Goal: Use online tool/utility: Utilize a website feature to perform a specific function

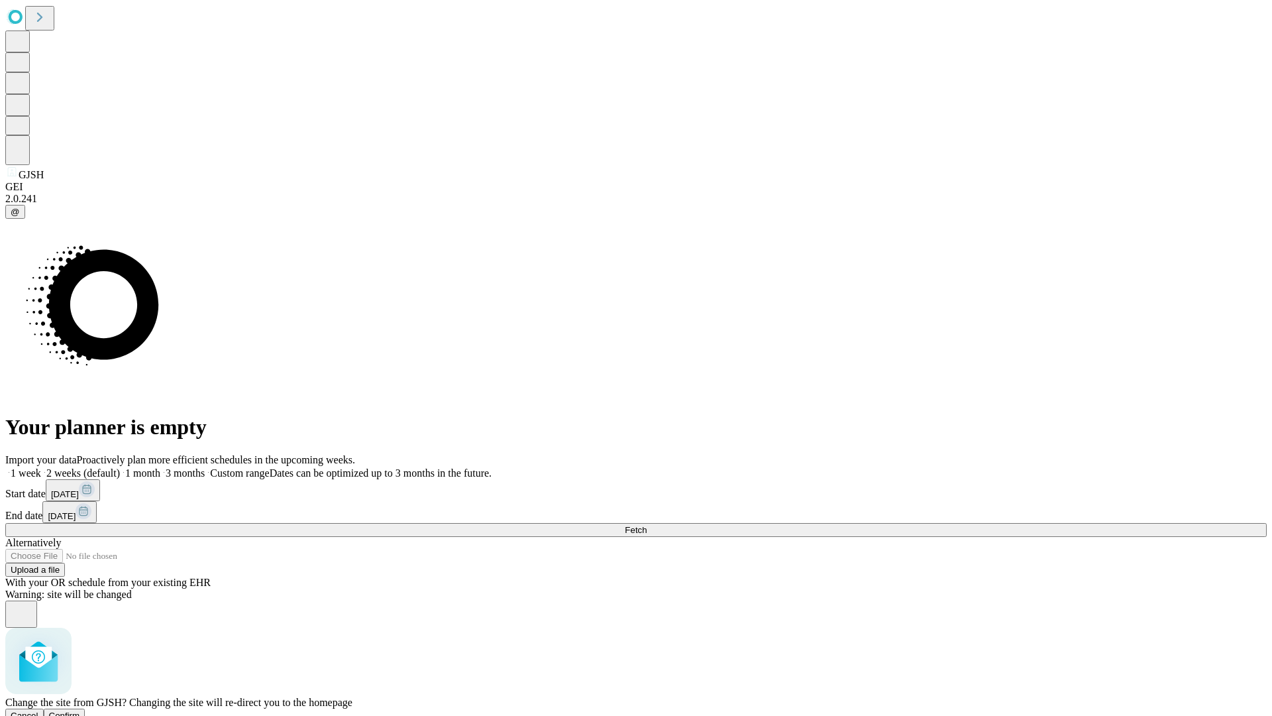
click at [80, 710] on span "Confirm" at bounding box center [64, 715] width 31 height 10
click at [160, 467] on label "1 month" at bounding box center [140, 472] width 40 height 11
click at [647, 525] on span "Fetch" at bounding box center [636, 530] width 22 height 10
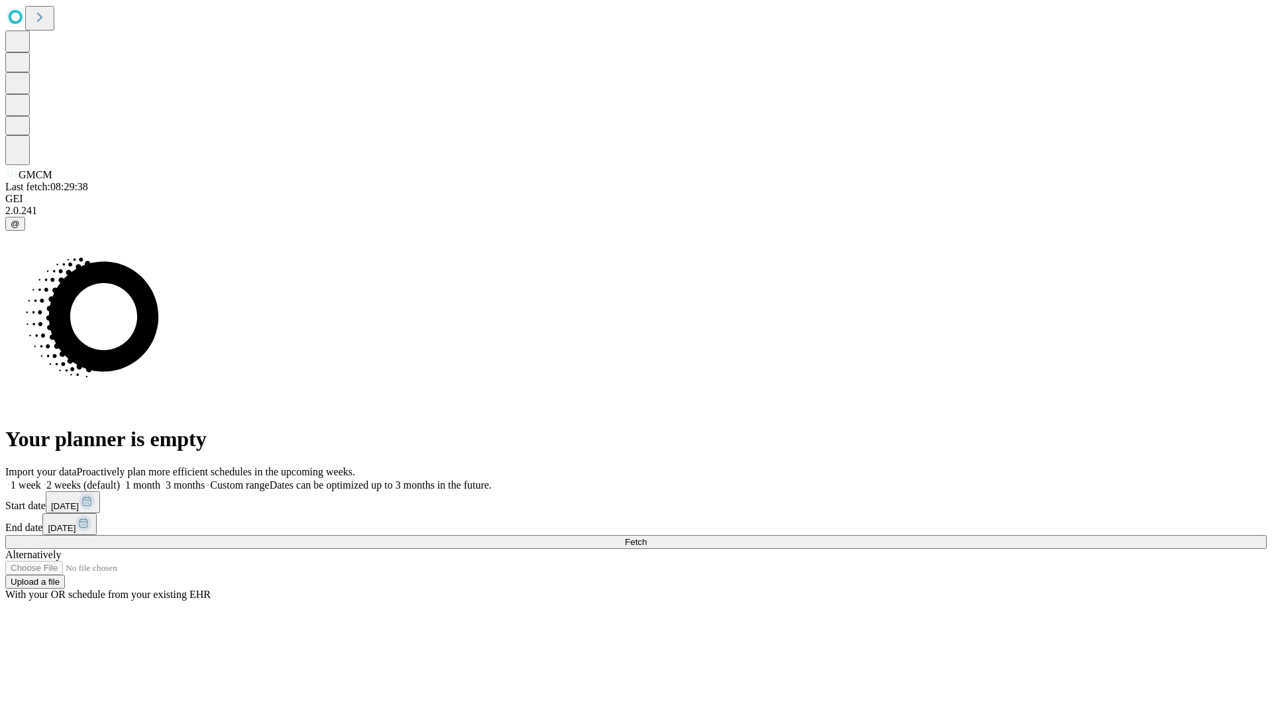
click at [160, 479] on label "1 month" at bounding box center [140, 484] width 40 height 11
click at [647, 537] on span "Fetch" at bounding box center [636, 542] width 22 height 10
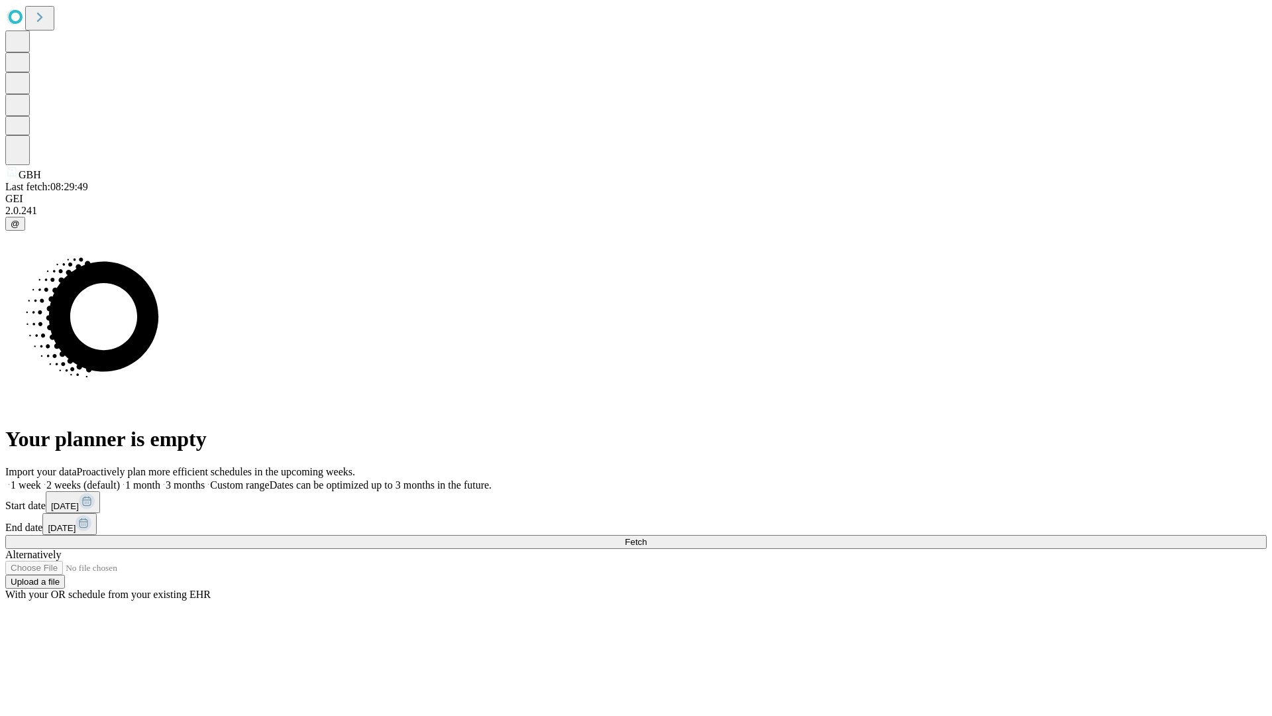
click at [160, 479] on label "1 month" at bounding box center [140, 484] width 40 height 11
click at [647, 537] on span "Fetch" at bounding box center [636, 542] width 22 height 10
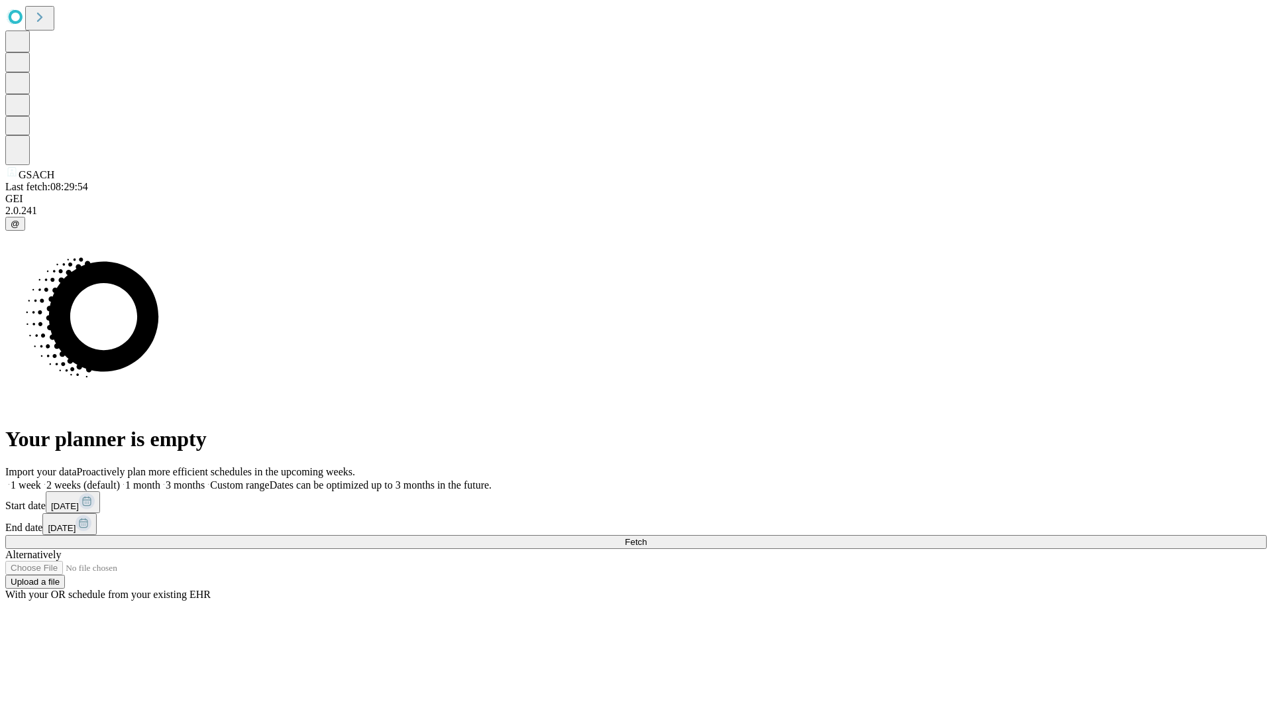
click at [160, 479] on label "1 month" at bounding box center [140, 484] width 40 height 11
click at [647, 537] on span "Fetch" at bounding box center [636, 542] width 22 height 10
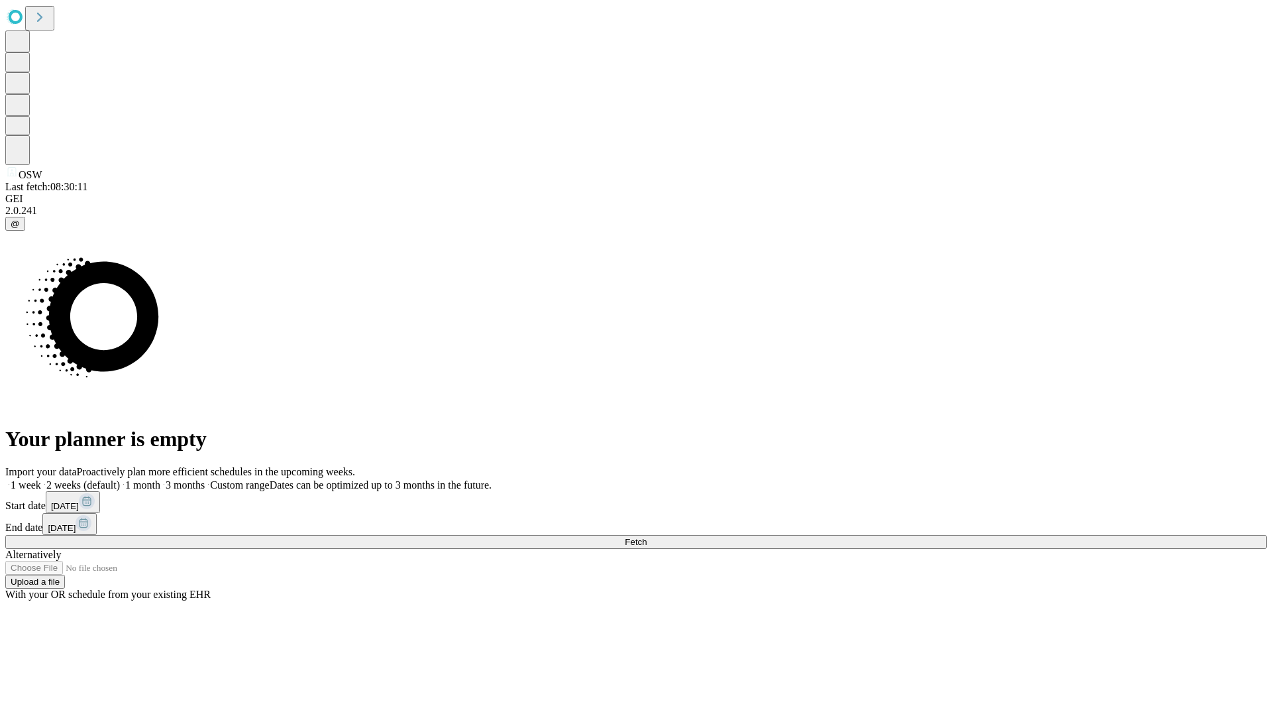
click at [160, 479] on label "1 month" at bounding box center [140, 484] width 40 height 11
click at [647, 537] on span "Fetch" at bounding box center [636, 542] width 22 height 10
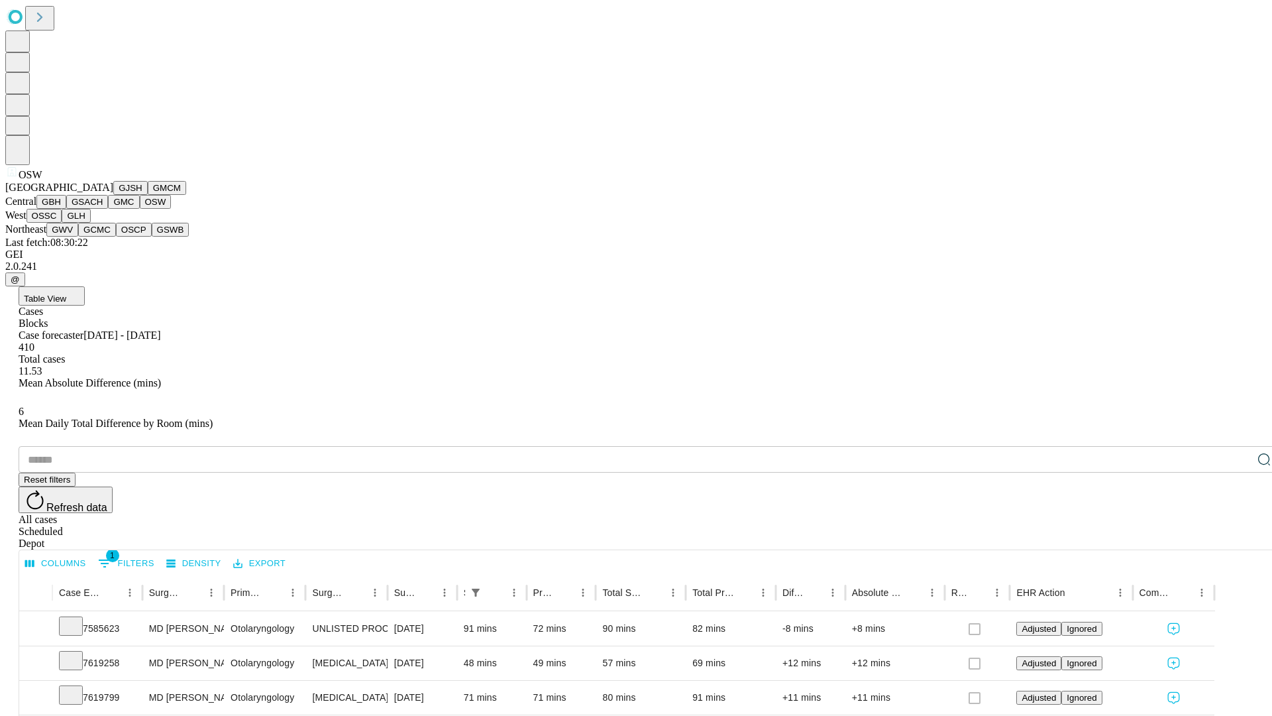
click at [62, 223] on button "OSSC" at bounding box center [45, 216] width 36 height 14
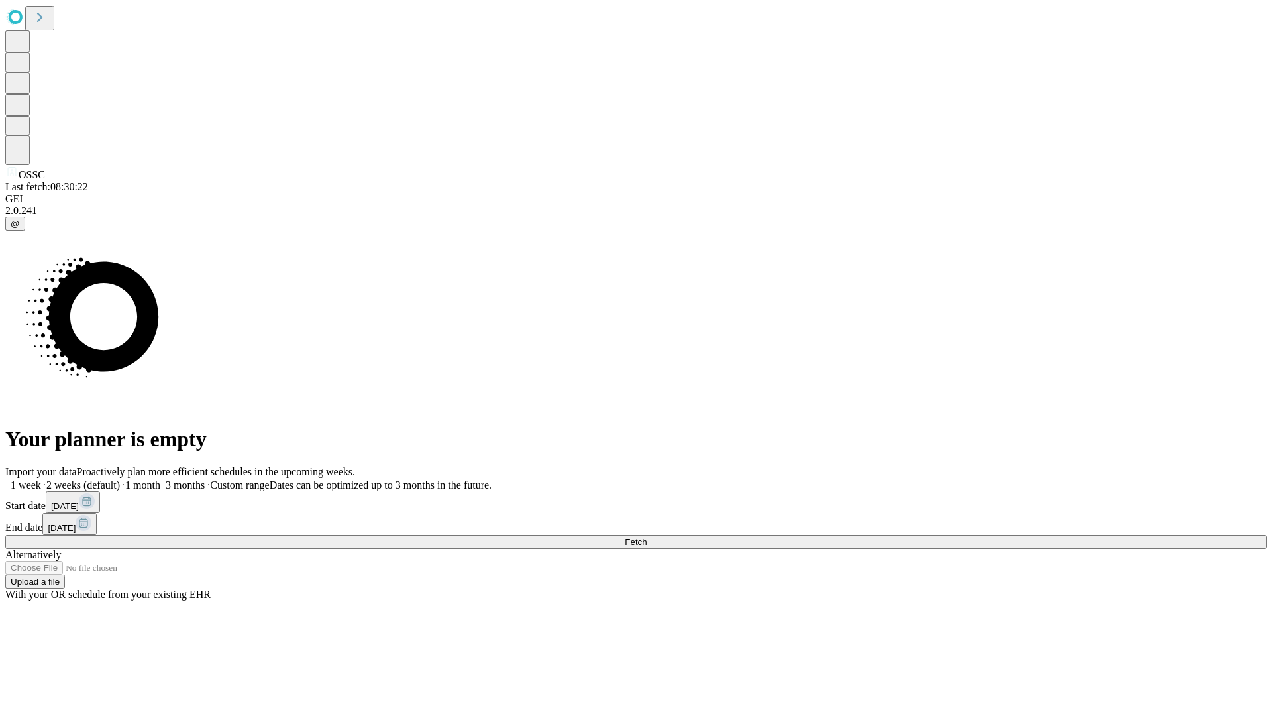
click at [160, 479] on label "1 month" at bounding box center [140, 484] width 40 height 11
click at [647, 537] on span "Fetch" at bounding box center [636, 542] width 22 height 10
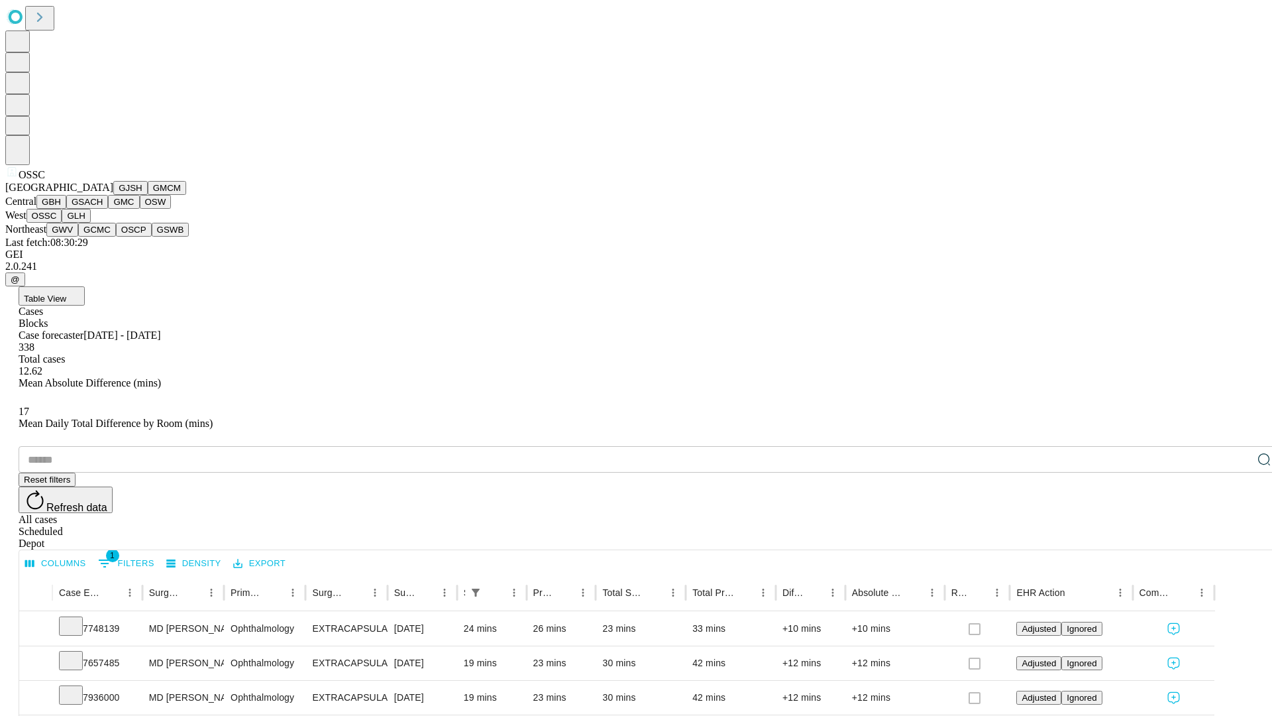
click at [90, 223] on button "GLH" at bounding box center [76, 216] width 28 height 14
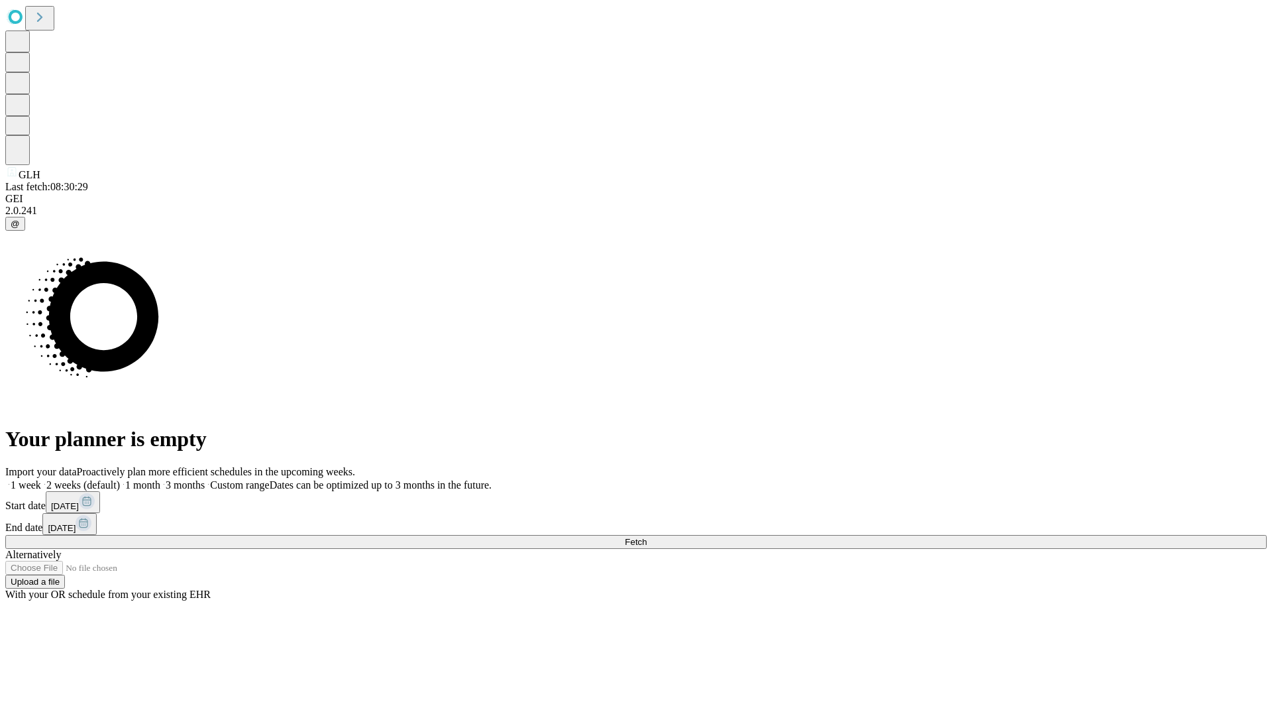
click at [160, 479] on label "1 month" at bounding box center [140, 484] width 40 height 11
click at [647, 537] on span "Fetch" at bounding box center [636, 542] width 22 height 10
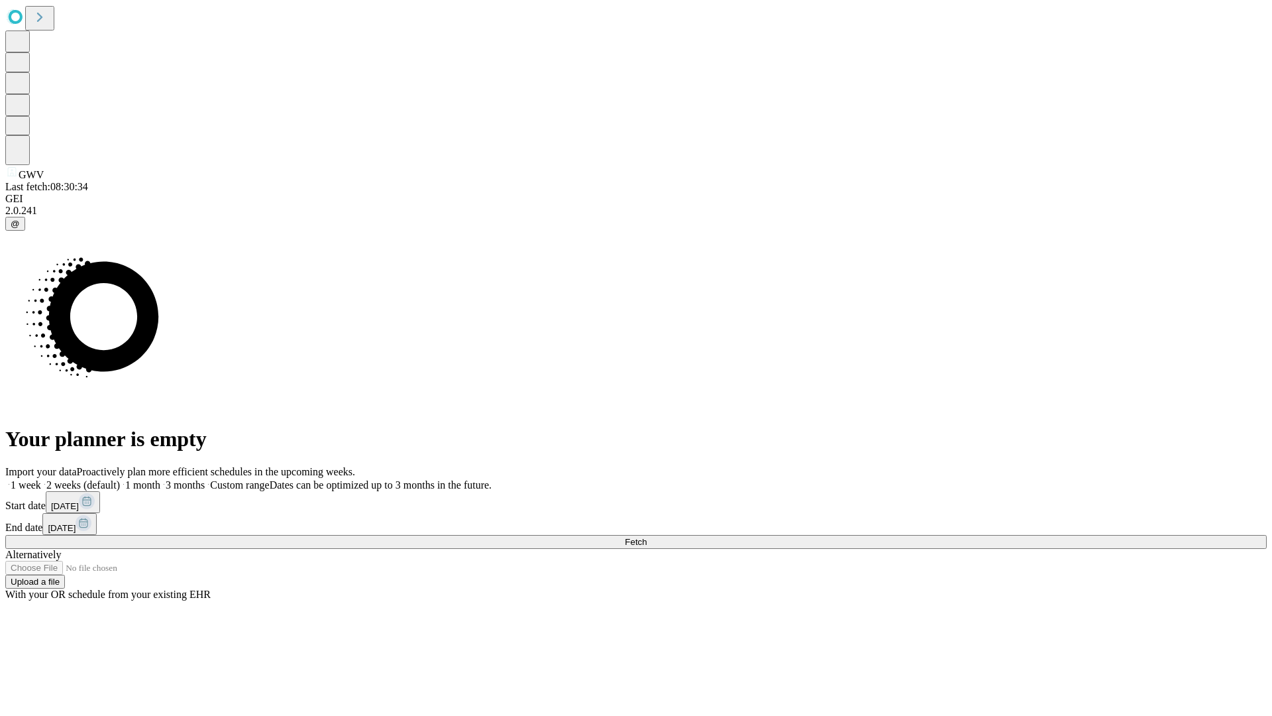
click at [160, 479] on label "1 month" at bounding box center [140, 484] width 40 height 11
click at [647, 537] on span "Fetch" at bounding box center [636, 542] width 22 height 10
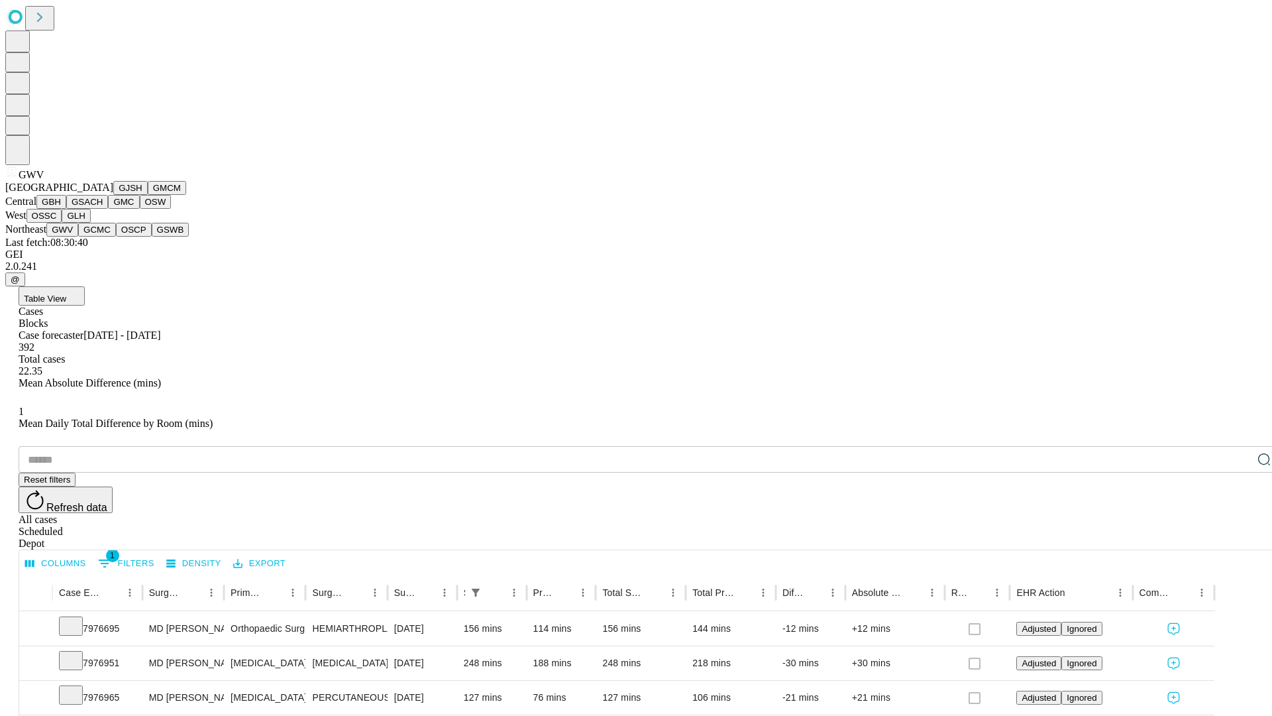
click at [103, 237] on button "GCMC" at bounding box center [97, 230] width 38 height 14
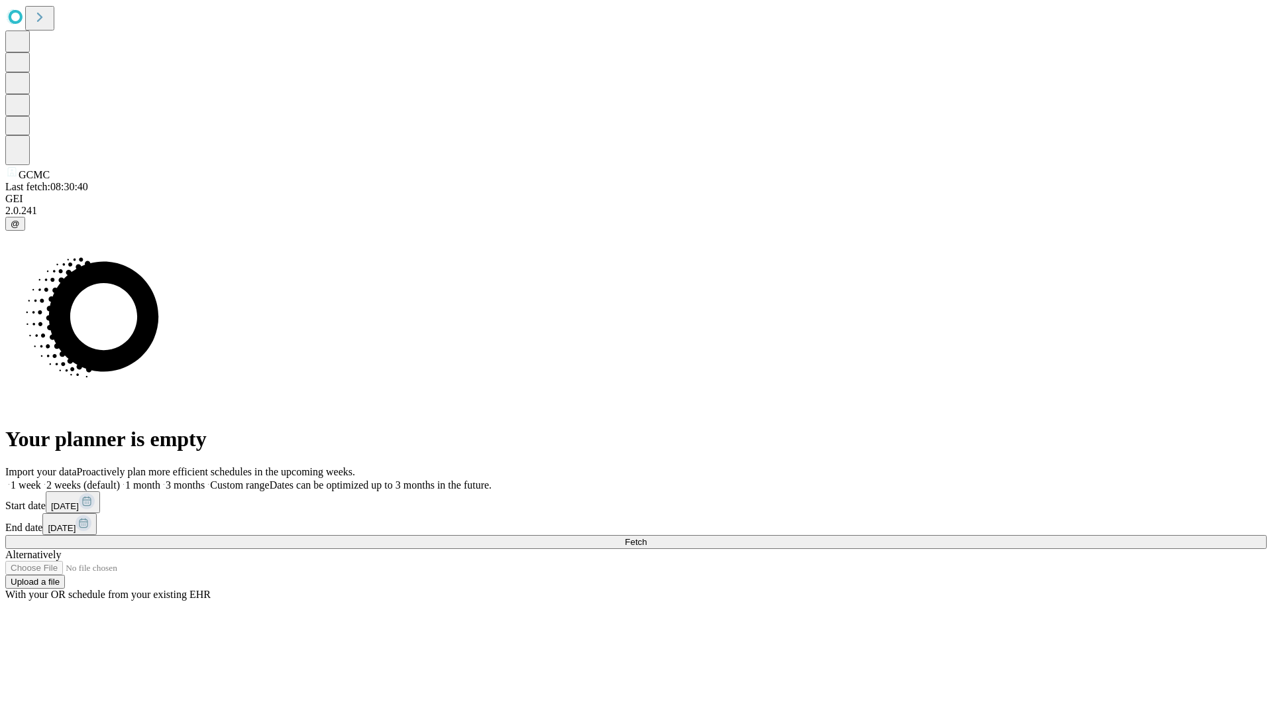
click at [160, 479] on label "1 month" at bounding box center [140, 484] width 40 height 11
click at [647, 537] on span "Fetch" at bounding box center [636, 542] width 22 height 10
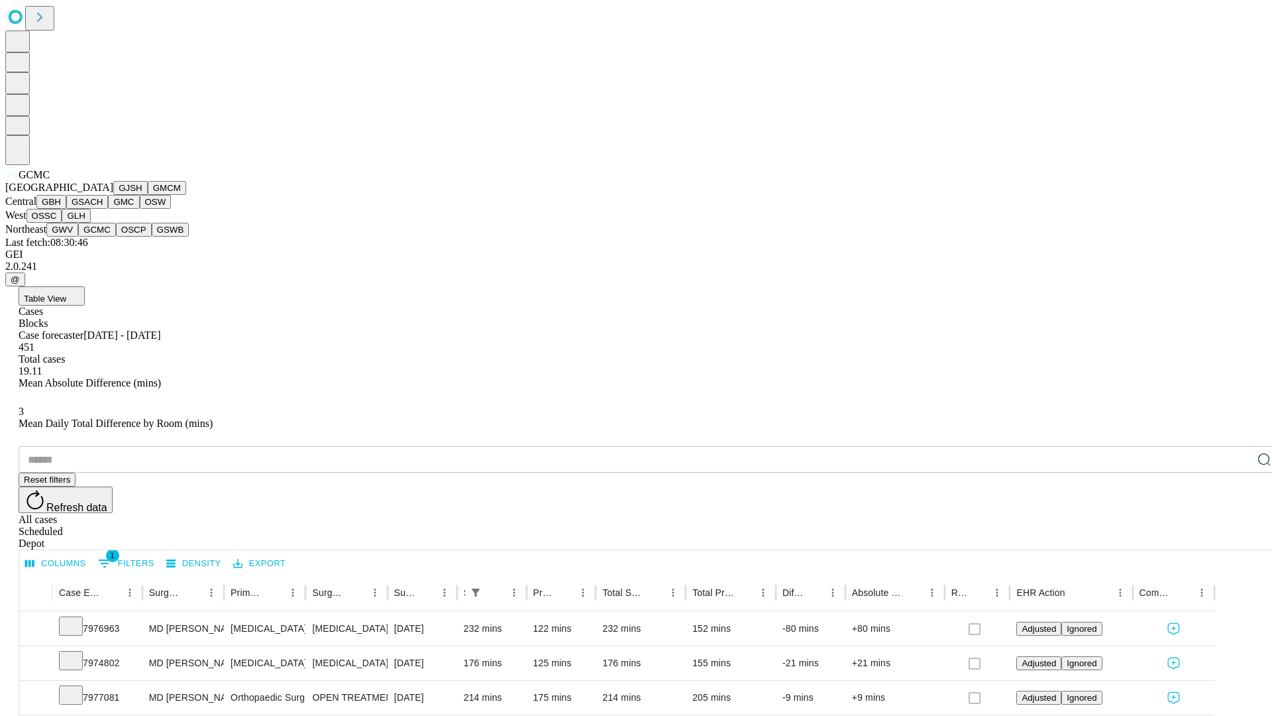
click at [116, 237] on button "OSCP" at bounding box center [134, 230] width 36 height 14
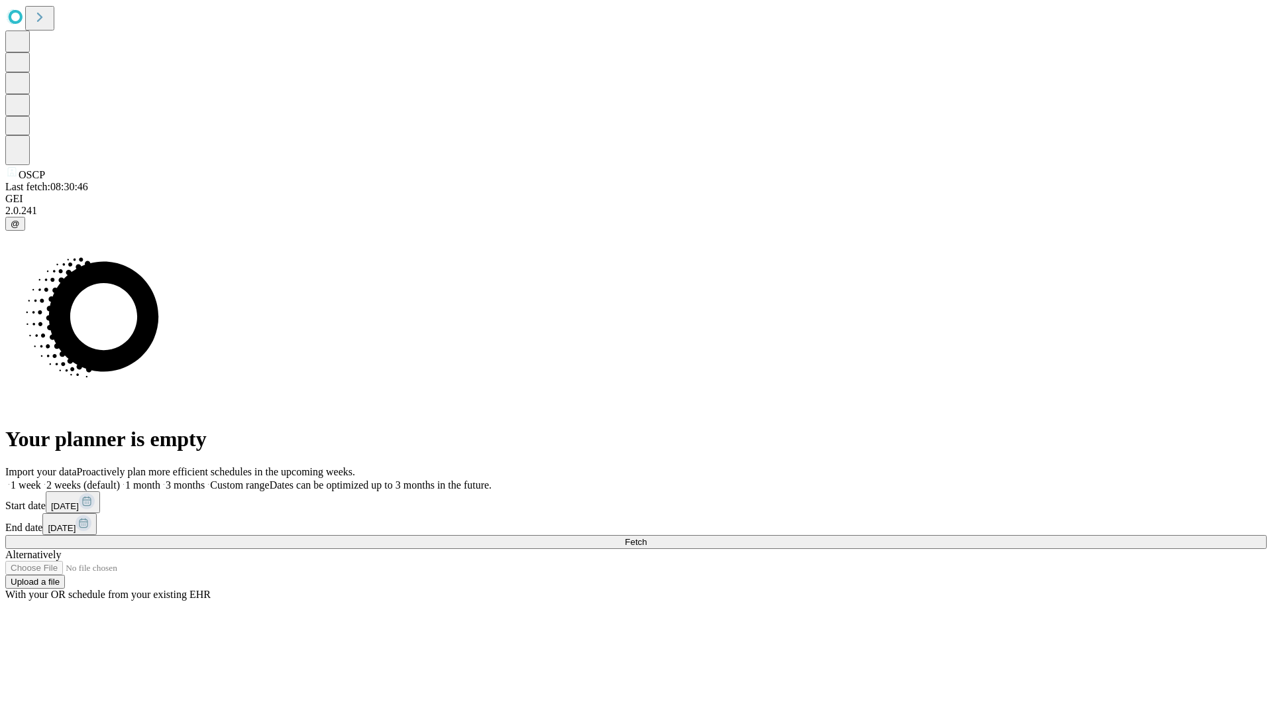
click at [647, 537] on span "Fetch" at bounding box center [636, 542] width 22 height 10
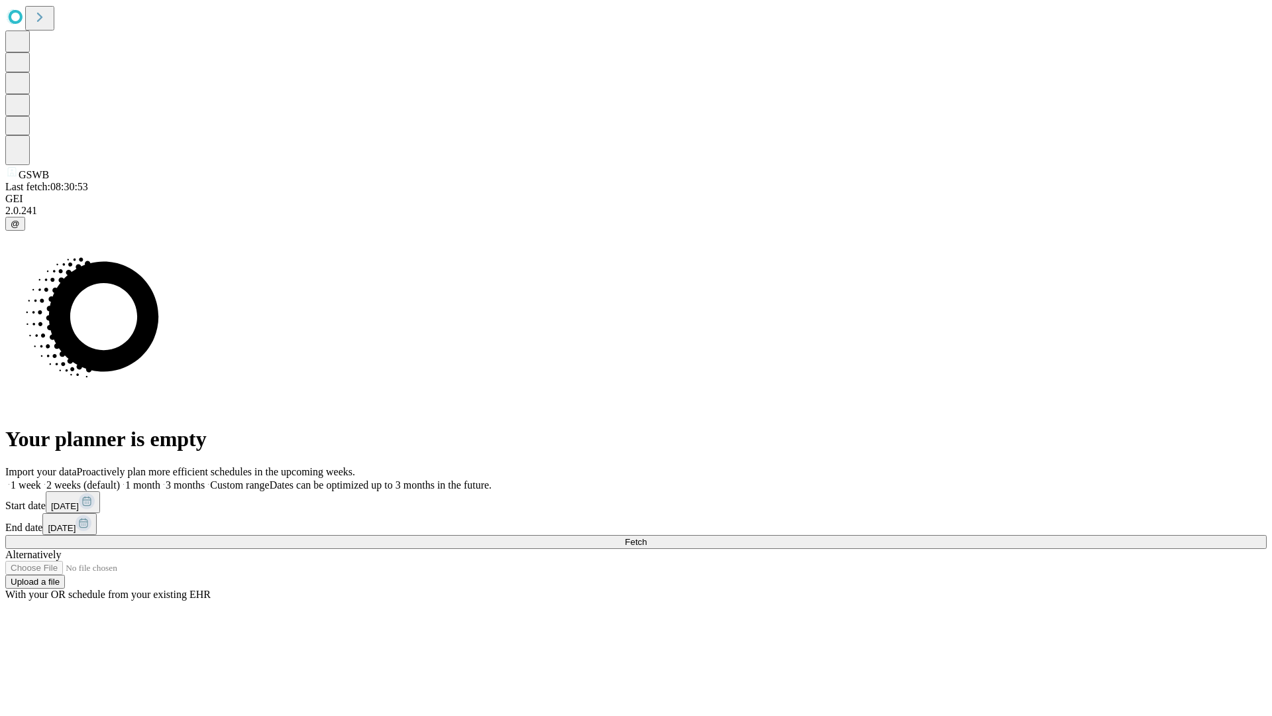
click at [160, 479] on label "1 month" at bounding box center [140, 484] width 40 height 11
click at [647, 537] on span "Fetch" at bounding box center [636, 542] width 22 height 10
